Goal: Find specific page/section

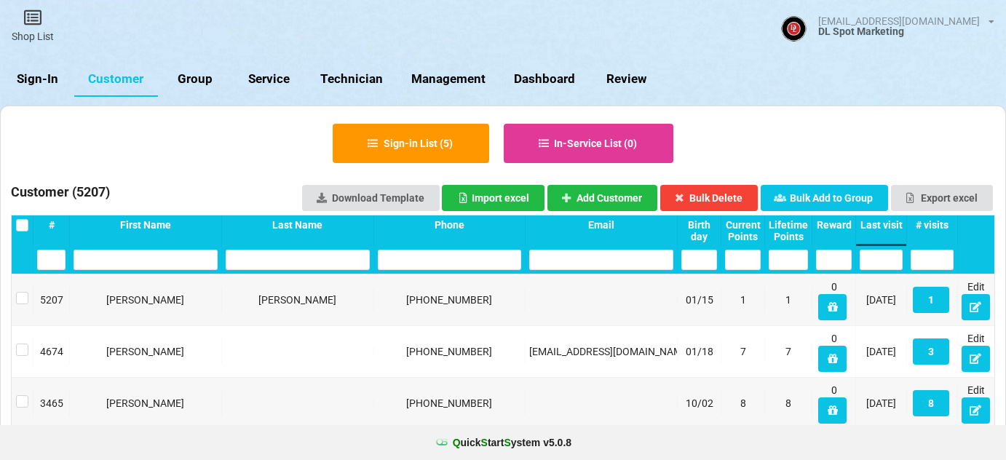
select select "25"
click at [44, 84] on link "Sign-In" at bounding box center [37, 79] width 74 height 35
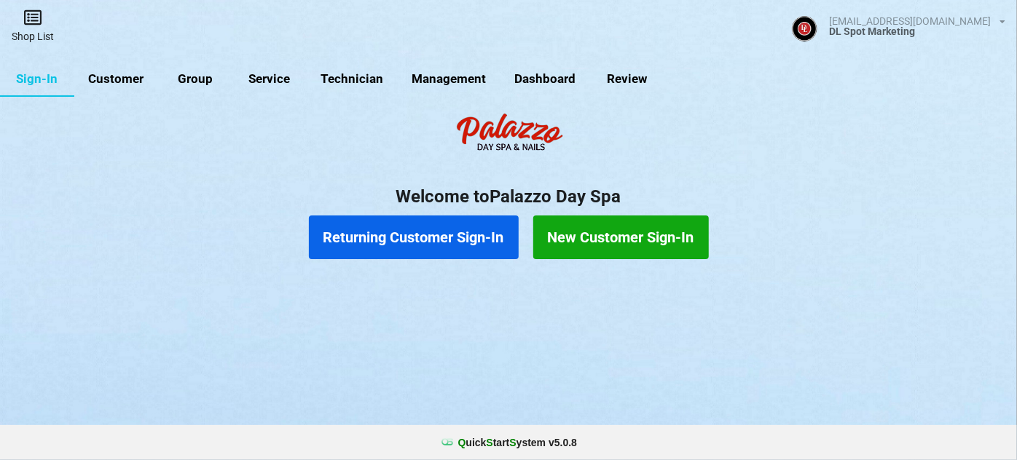
click at [40, 35] on link "Shop List" at bounding box center [33, 26] width 66 height 52
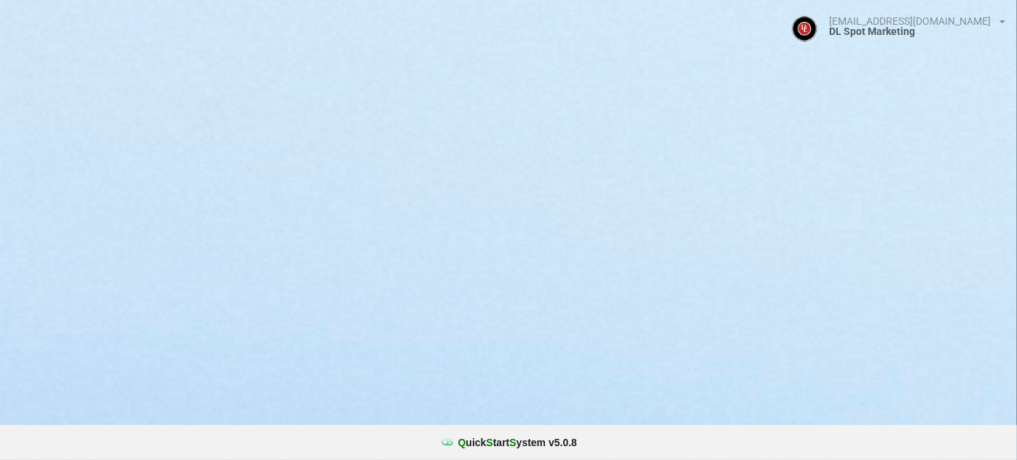
select select "25"
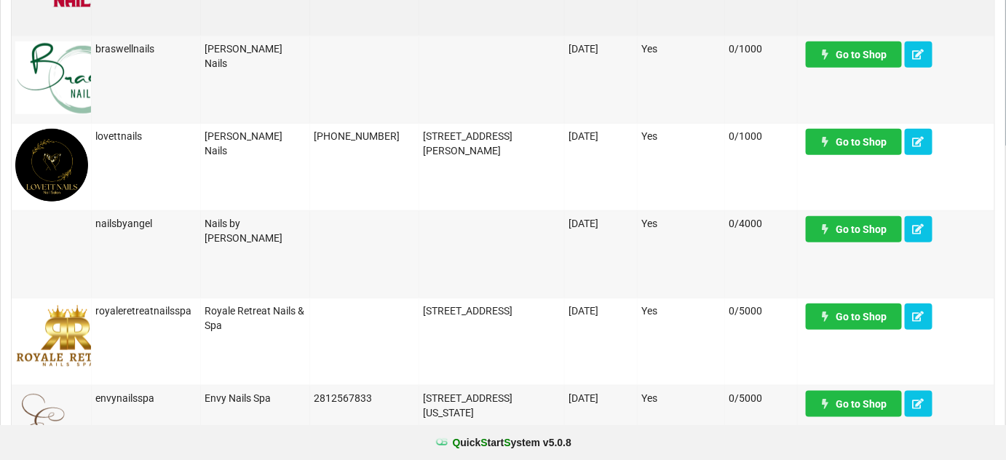
scroll to position [353, 0]
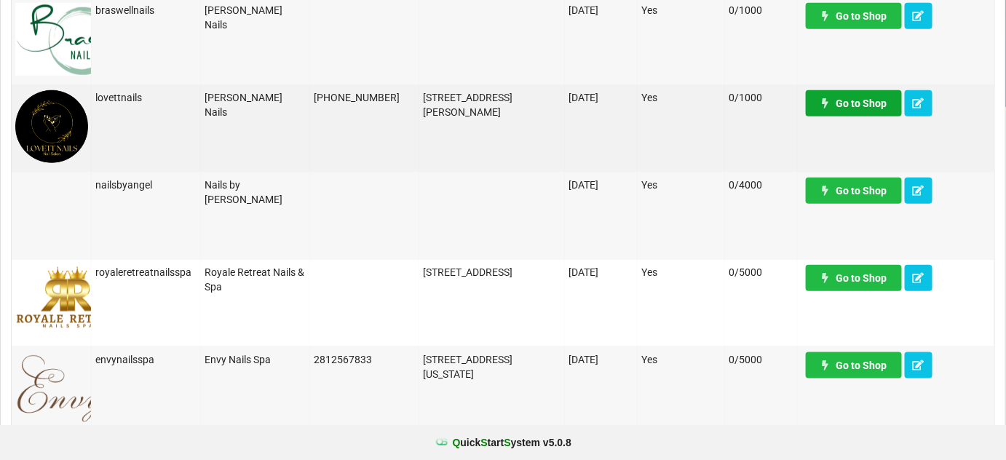
click at [877, 104] on link "Go to Shop" at bounding box center [854, 103] width 96 height 26
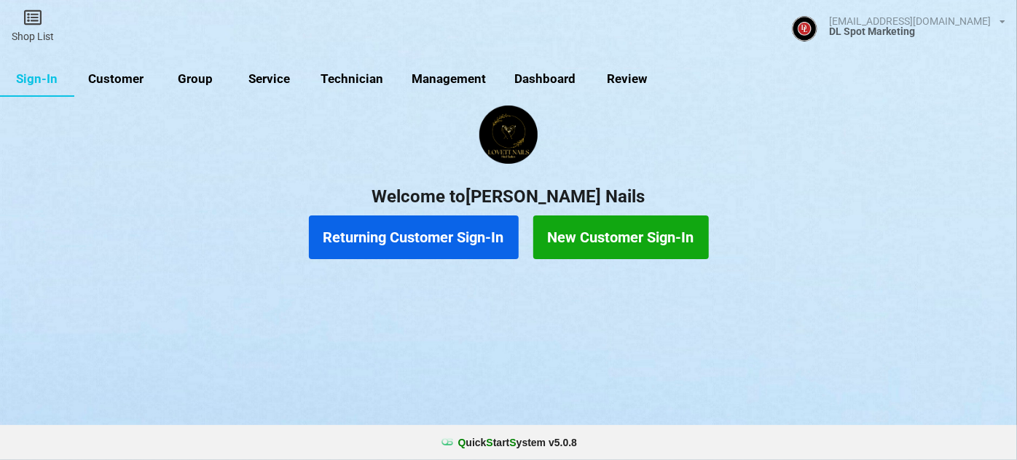
click at [128, 82] on link "Customer" at bounding box center [116, 79] width 84 height 35
select select "25"
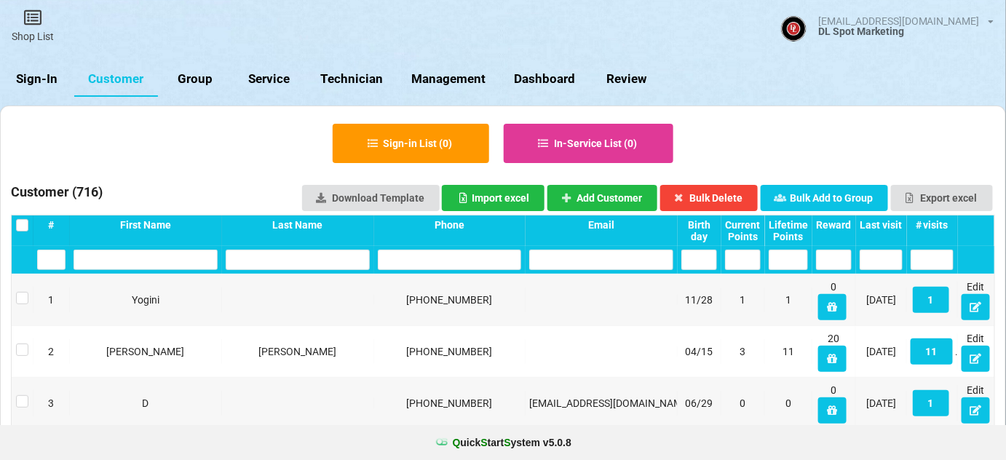
click at [409, 261] on input "text" at bounding box center [450, 260] width 144 height 20
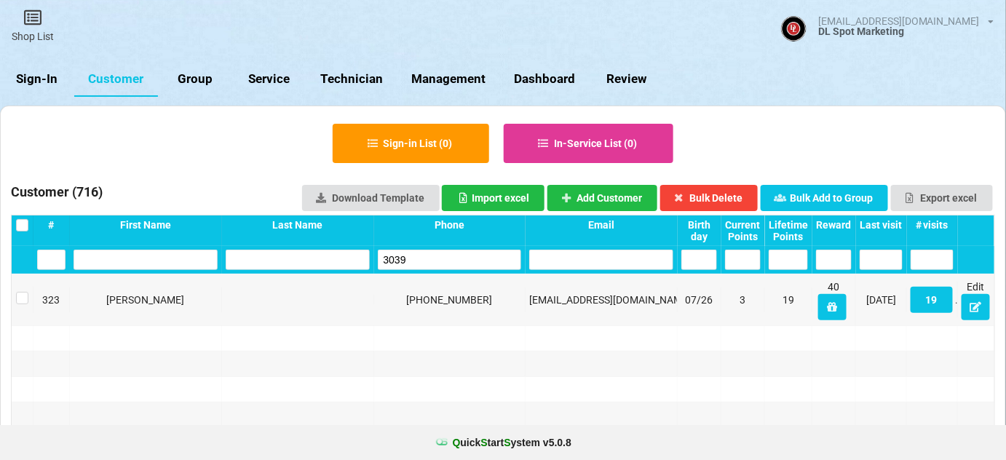
type input "3039"
